Goal: Information Seeking & Learning: Learn about a topic

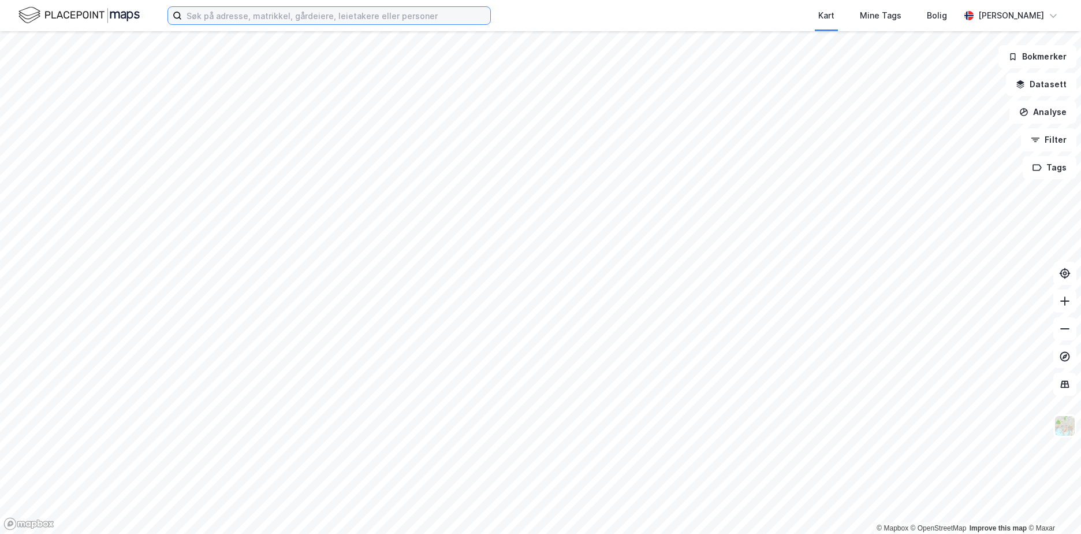
click at [218, 15] on input at bounding box center [336, 15] width 308 height 17
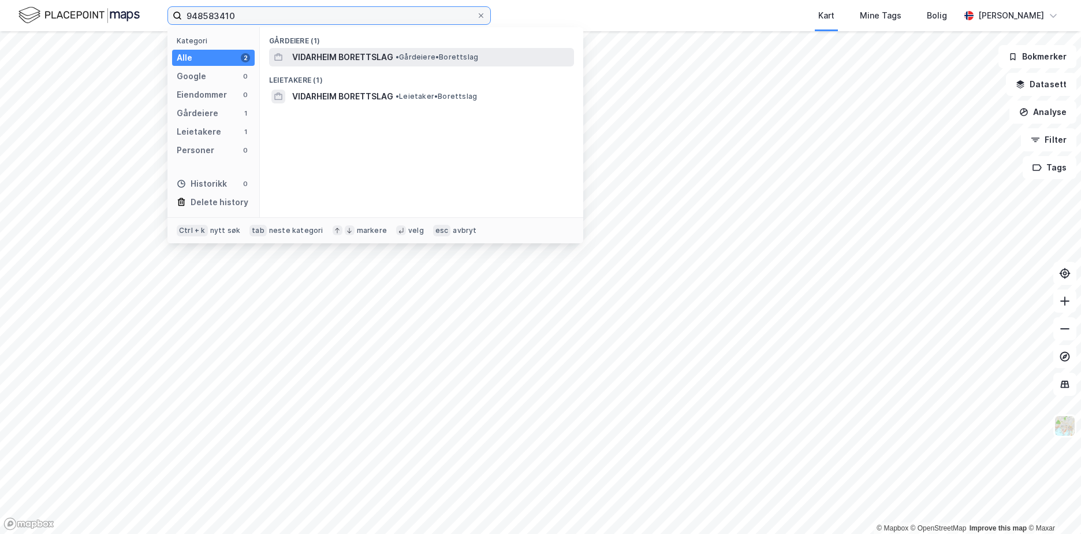
type input "948583410"
click at [329, 54] on span "VIDARHEIM BORETTSLAG" at bounding box center [342, 57] width 101 height 14
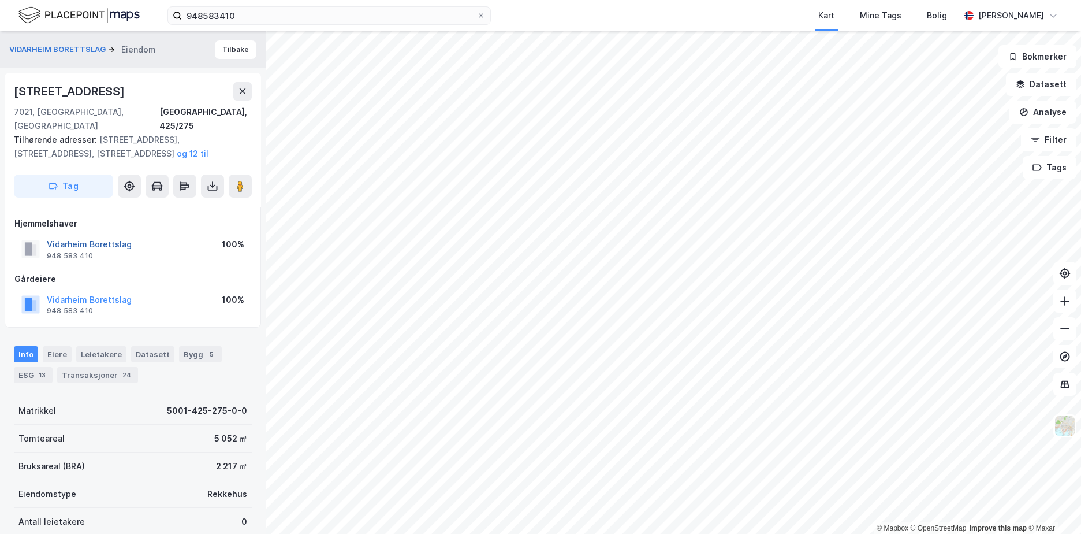
click at [79, 237] on div "Vidarheim Borettslag" at bounding box center [89, 244] width 85 height 14
click at [0, 0] on button "Vidarheim Borettslag" at bounding box center [0, 0] width 0 height 0
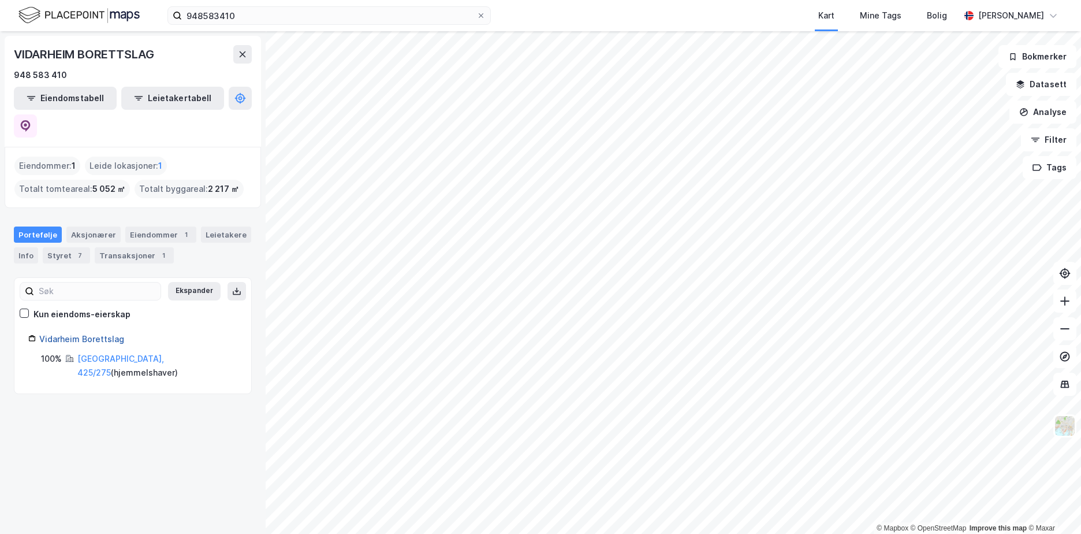
click at [94, 334] on link "Vidarheim Borettslag" at bounding box center [81, 339] width 85 height 10
click at [81, 334] on link "Vidarheim Borettslag" at bounding box center [81, 339] width 85 height 10
click at [105, 353] on link "[GEOGRAPHIC_DATA], 425/275" at bounding box center [120, 365] width 87 height 24
